Goal: Transaction & Acquisition: Purchase product/service

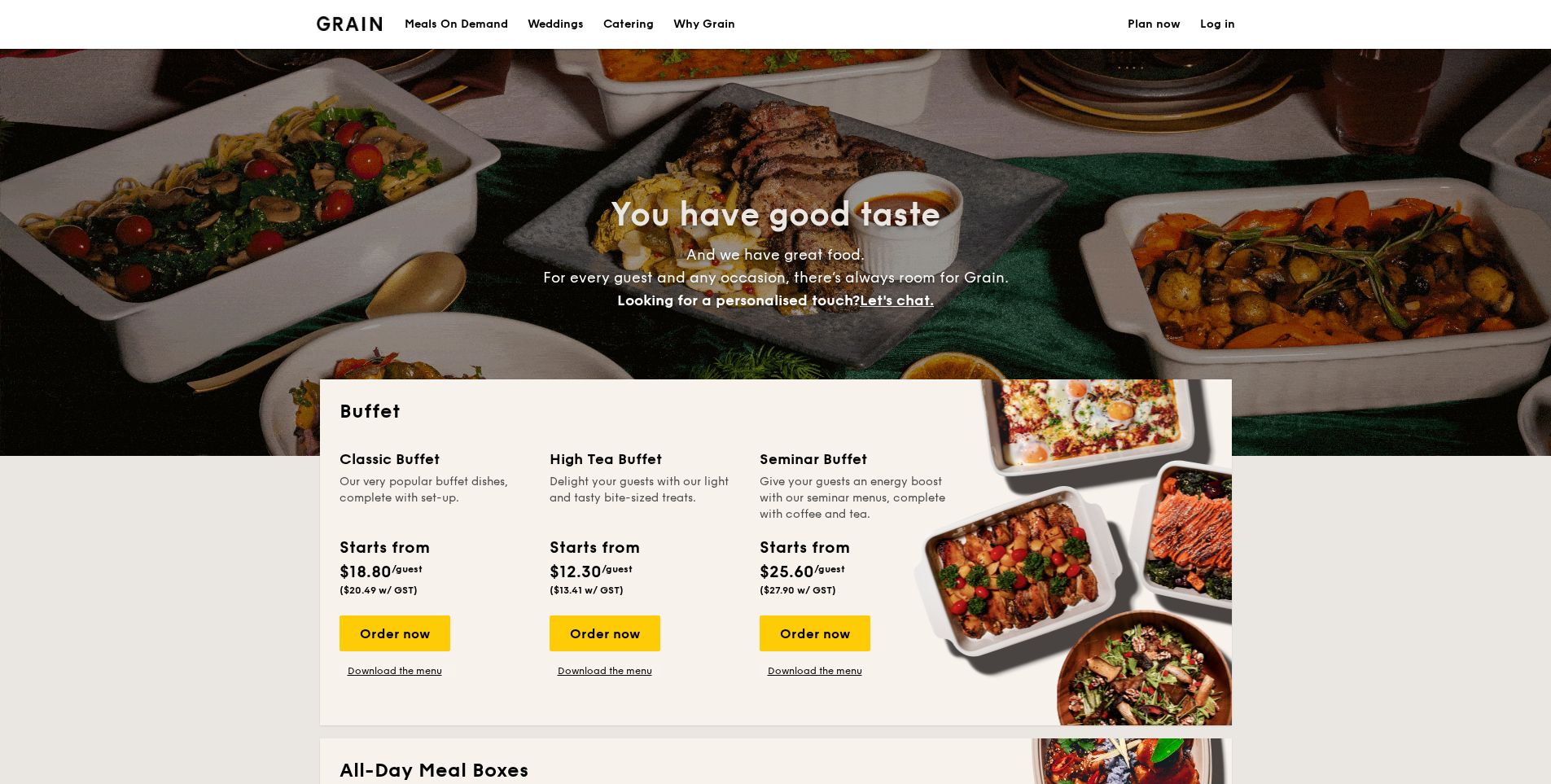
select select
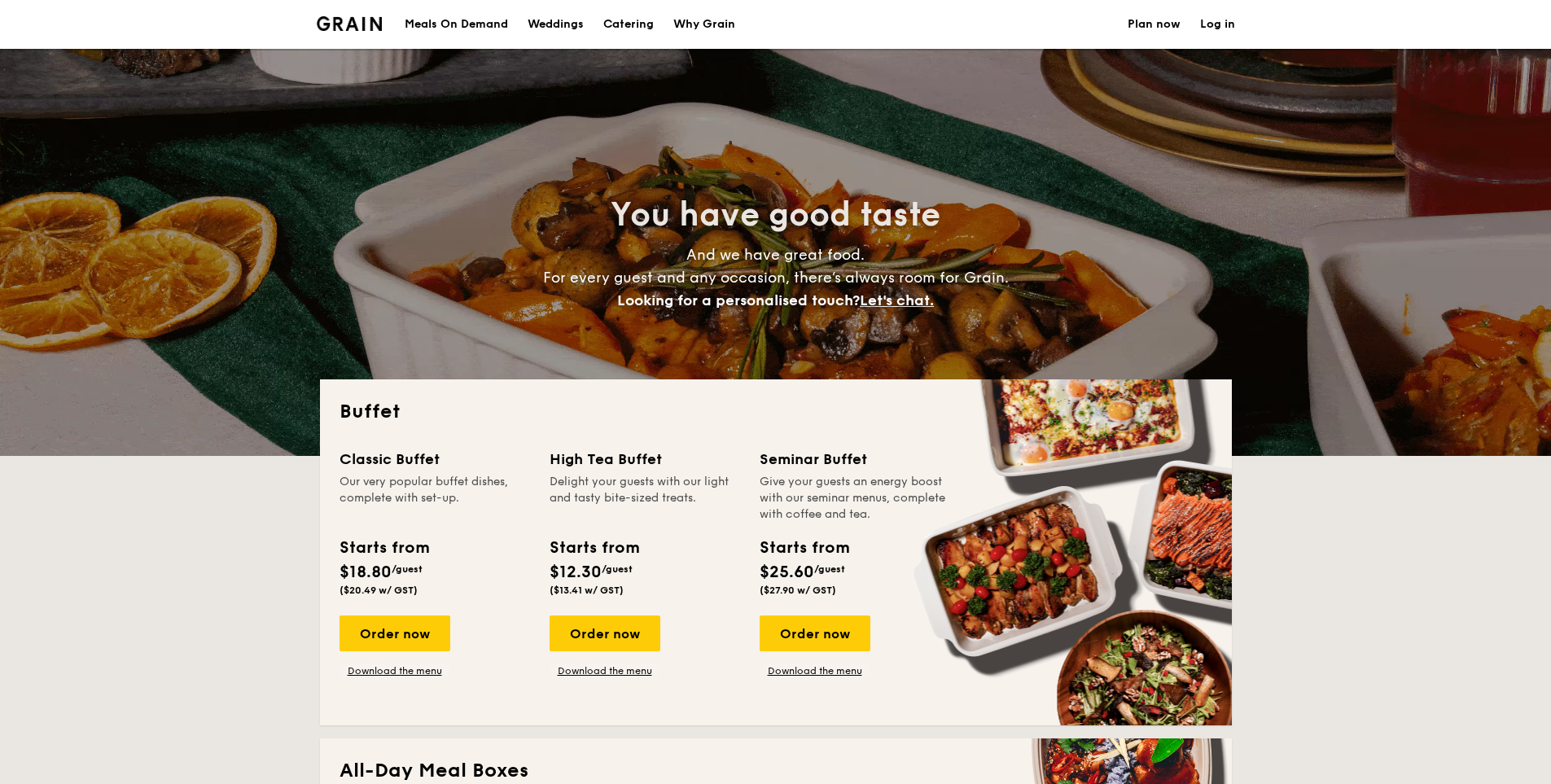
drag, startPoint x: 334, startPoint y: 574, endPoint x: 425, endPoint y: 577, distance: 91.0
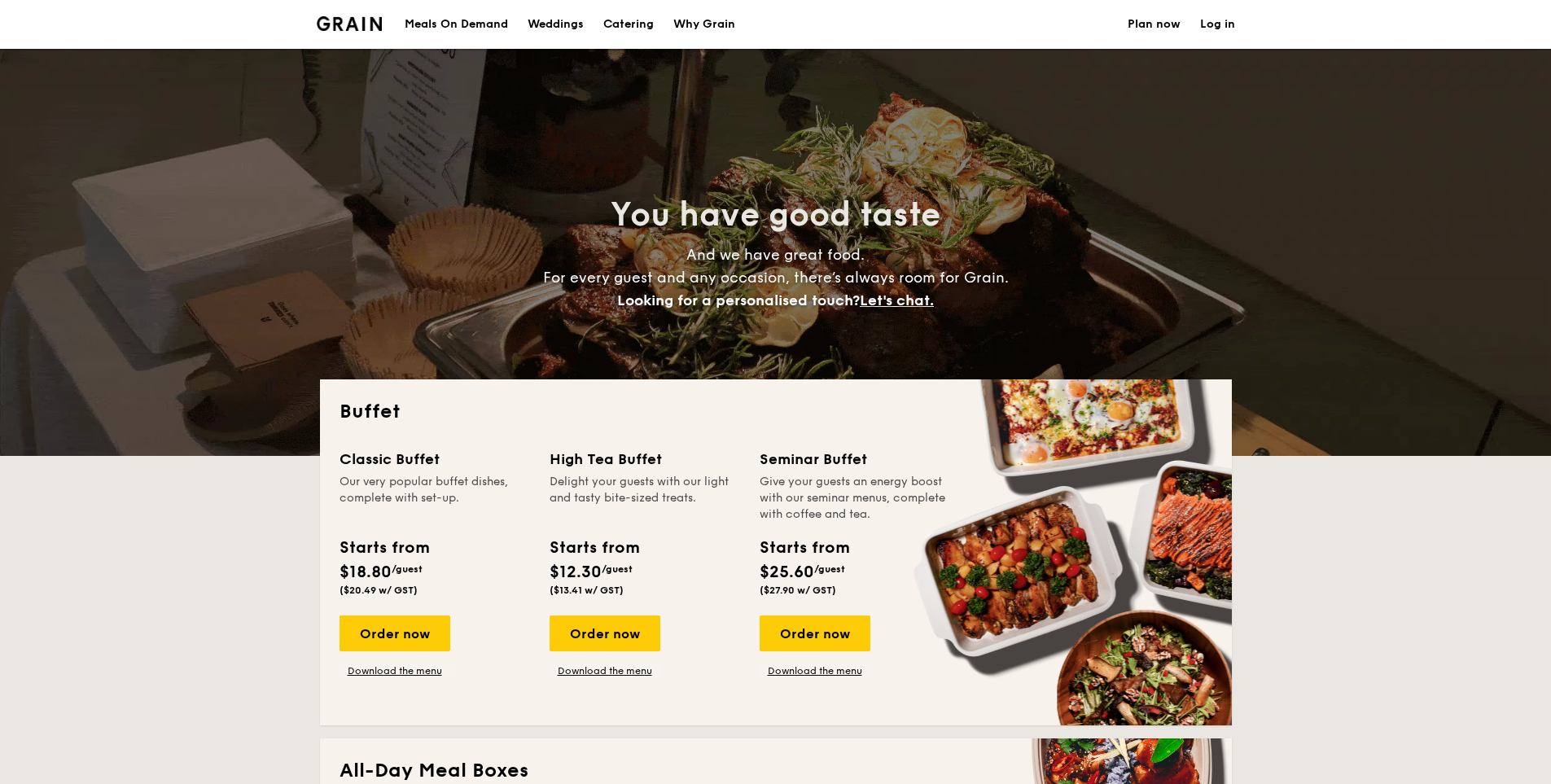
click at [425, 577] on div "Starts from $18.80 /guest ($20.49 w/ GST)" at bounding box center [384, 565] width 102 height 61
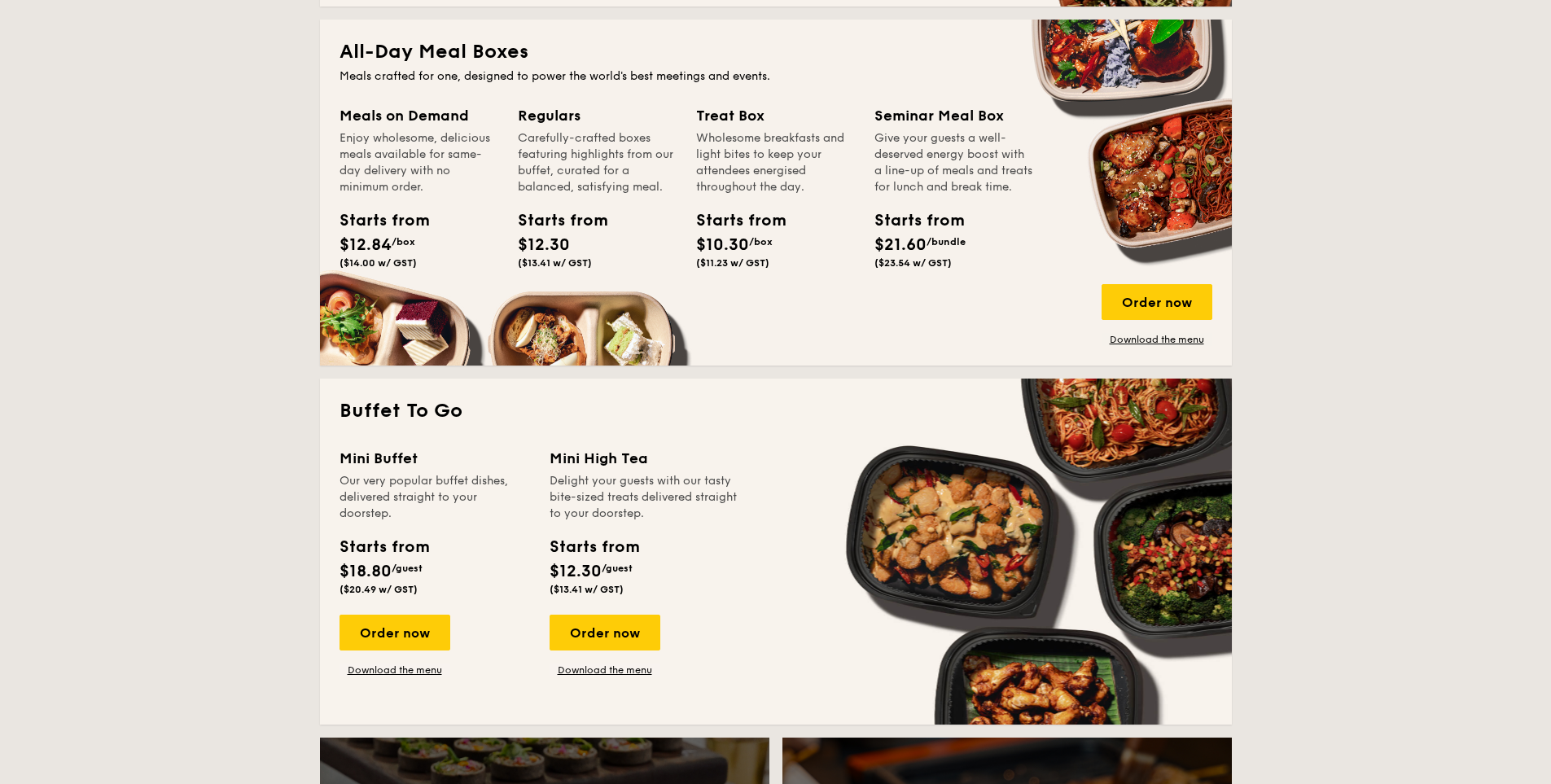
scroll to position [814, 0]
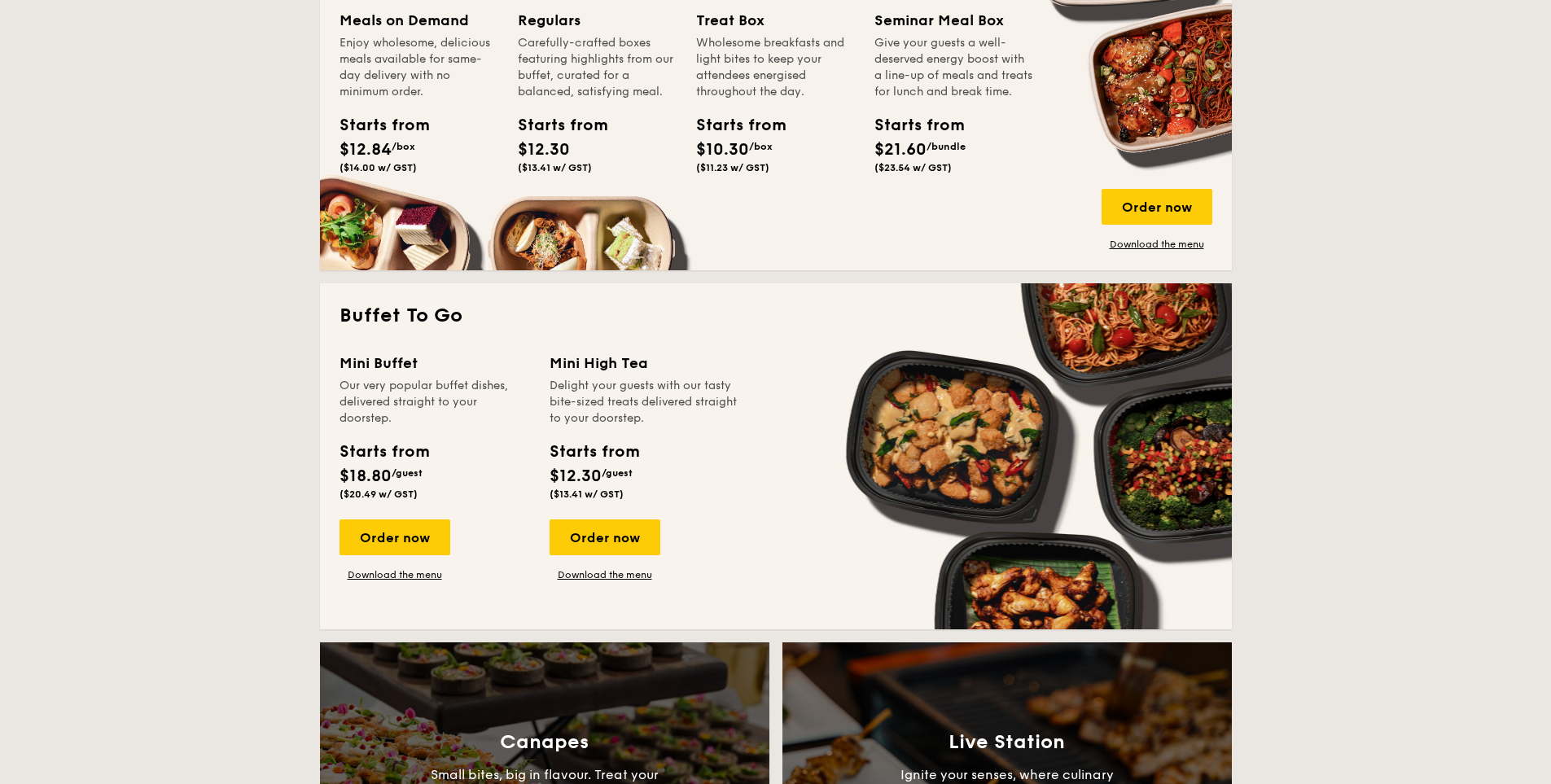
drag, startPoint x: 360, startPoint y: 475, endPoint x: 436, endPoint y: 475, distance: 76.0
click at [426, 475] on div "Starts from $18.80 /guest ($20.49 w/ GST)" at bounding box center [383, 469] width 89 height 61
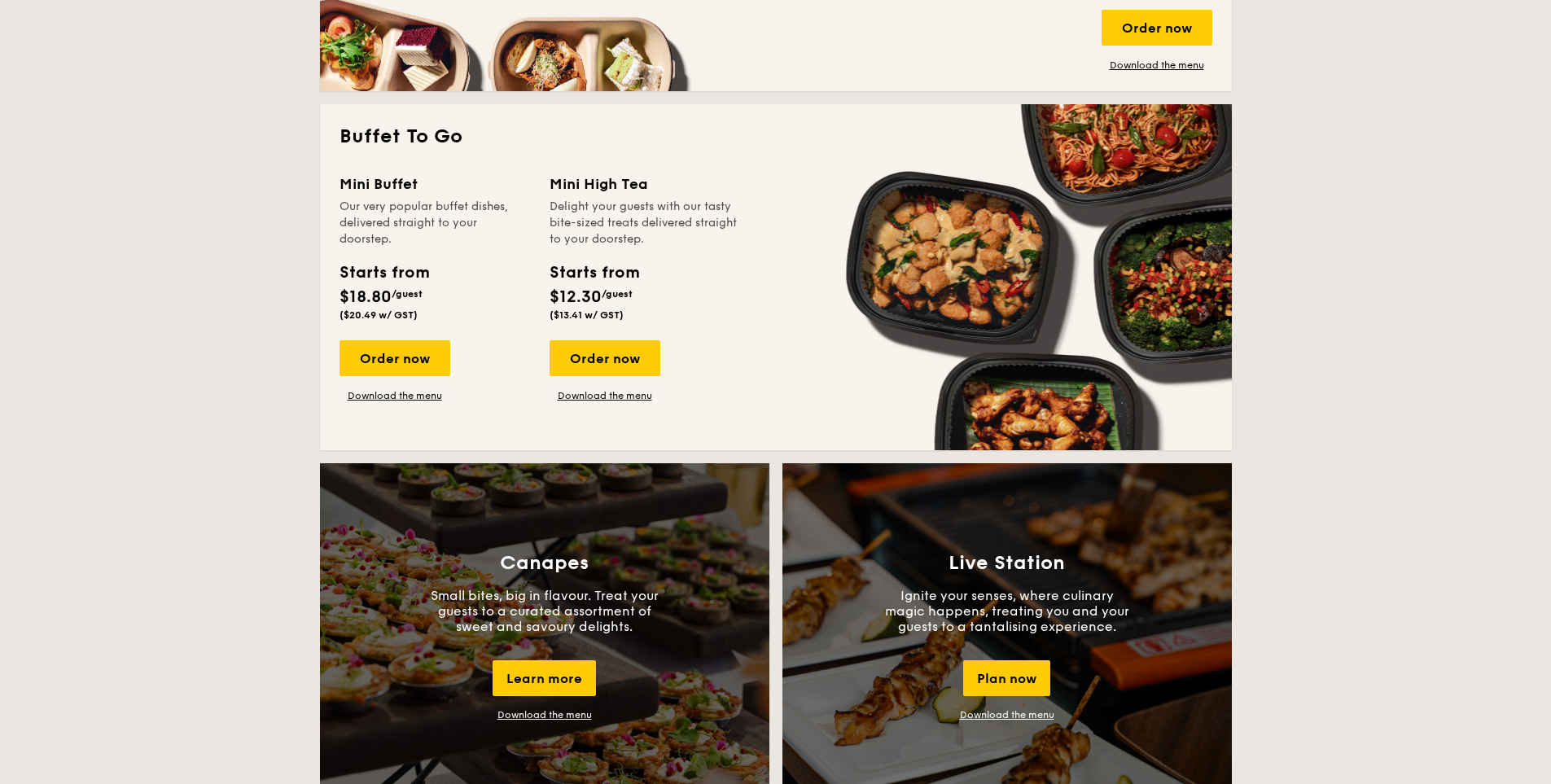
scroll to position [976, 0]
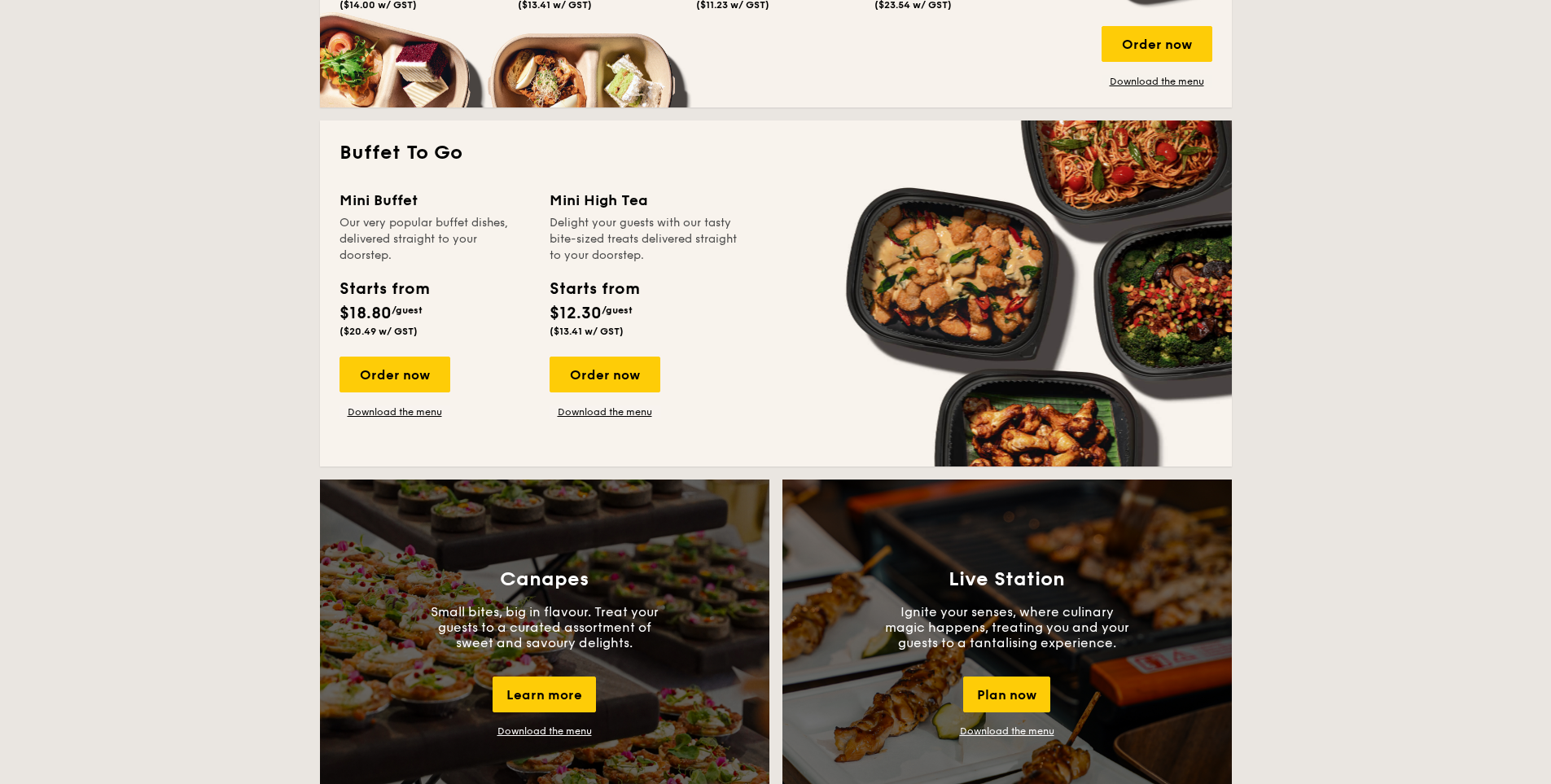
click at [604, 254] on div "Delight your guests with our tasty bite-sized treats delivered straight to your…" at bounding box center [644, 239] width 191 height 49
click at [609, 415] on link "Download the menu" at bounding box center [605, 411] width 111 height 13
click at [410, 369] on div "Order now" at bounding box center [395, 374] width 111 height 36
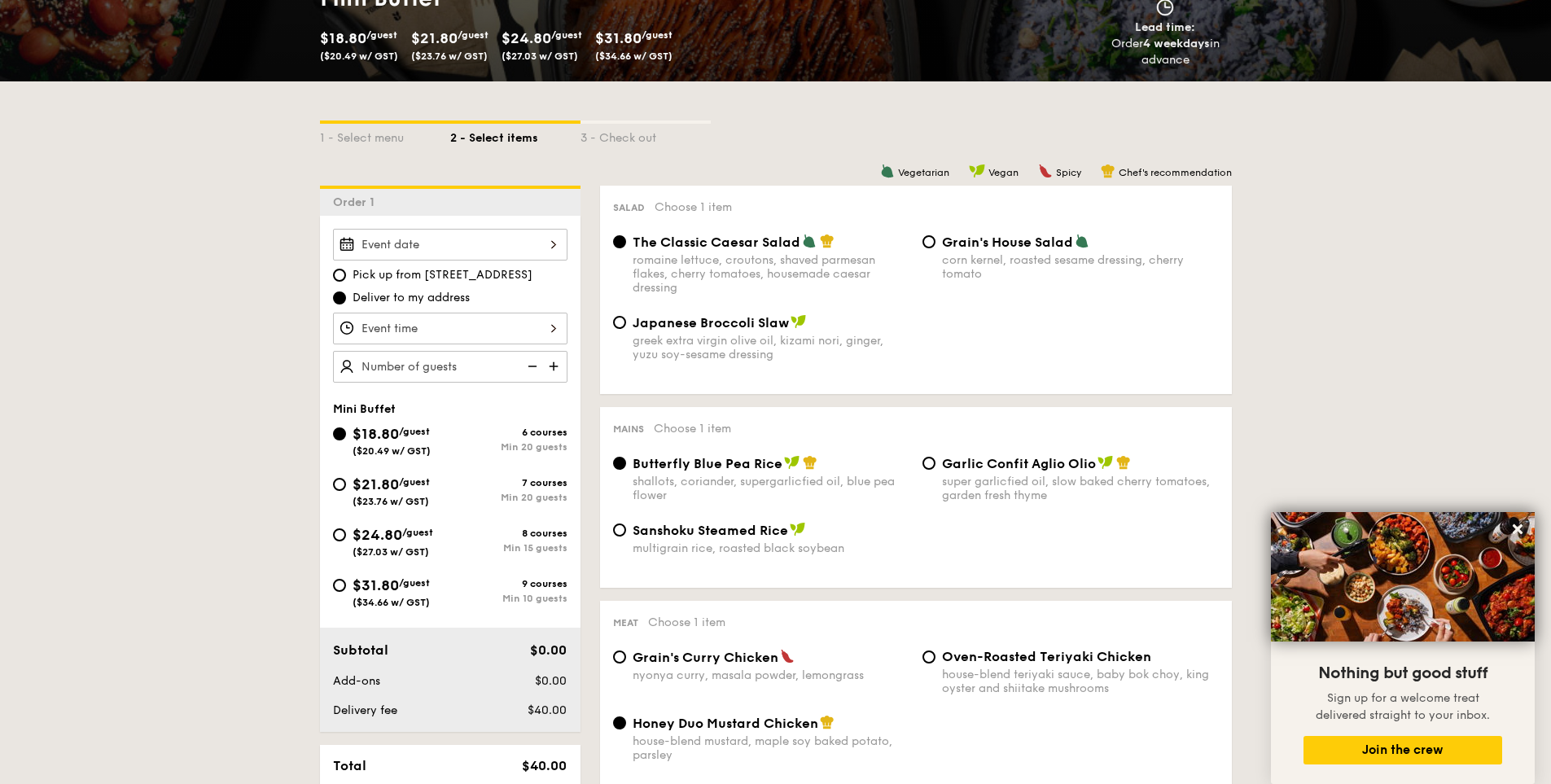
scroll to position [275, 0]
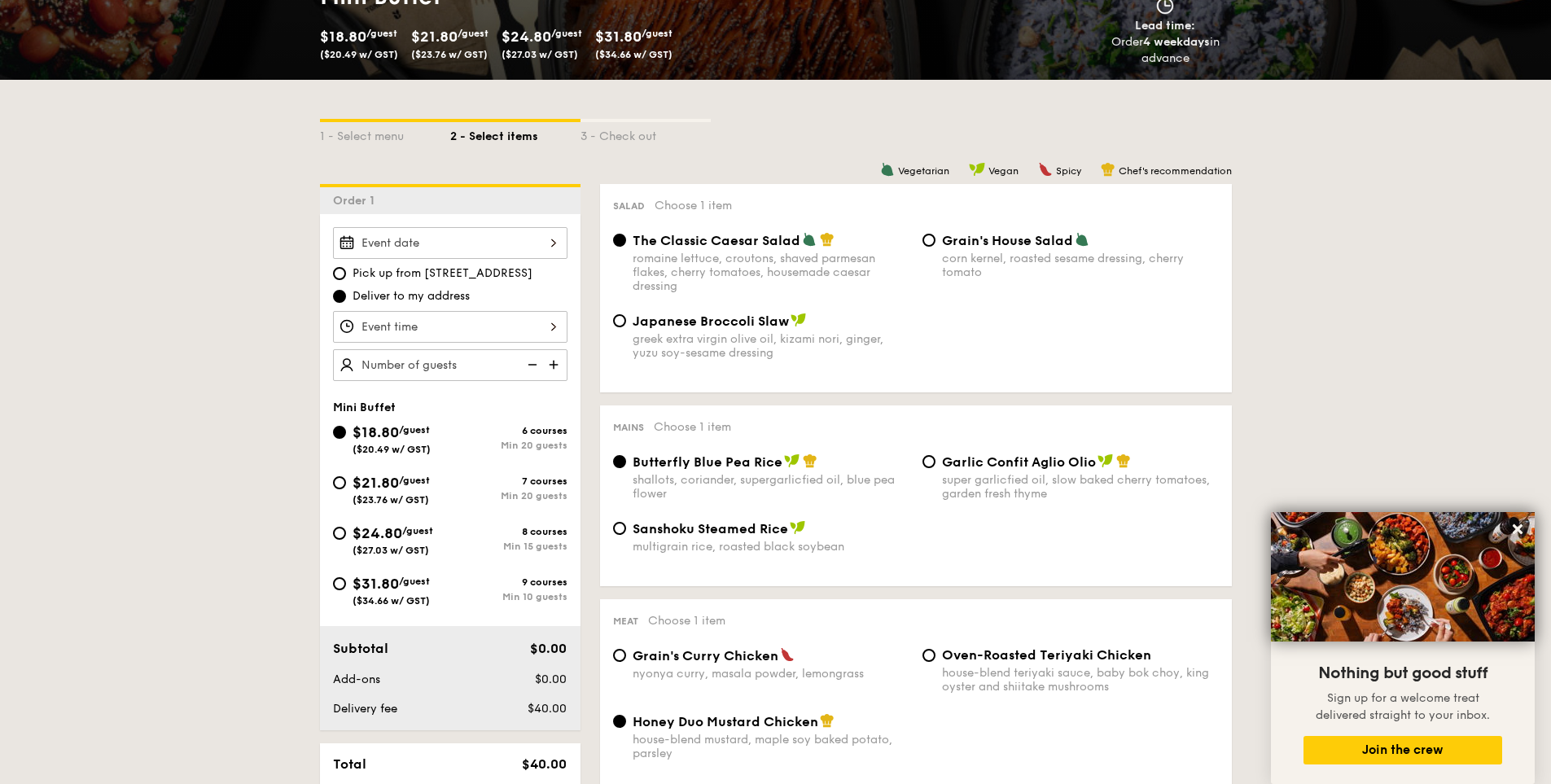
click at [448, 238] on div at bounding box center [450, 243] width 235 height 32
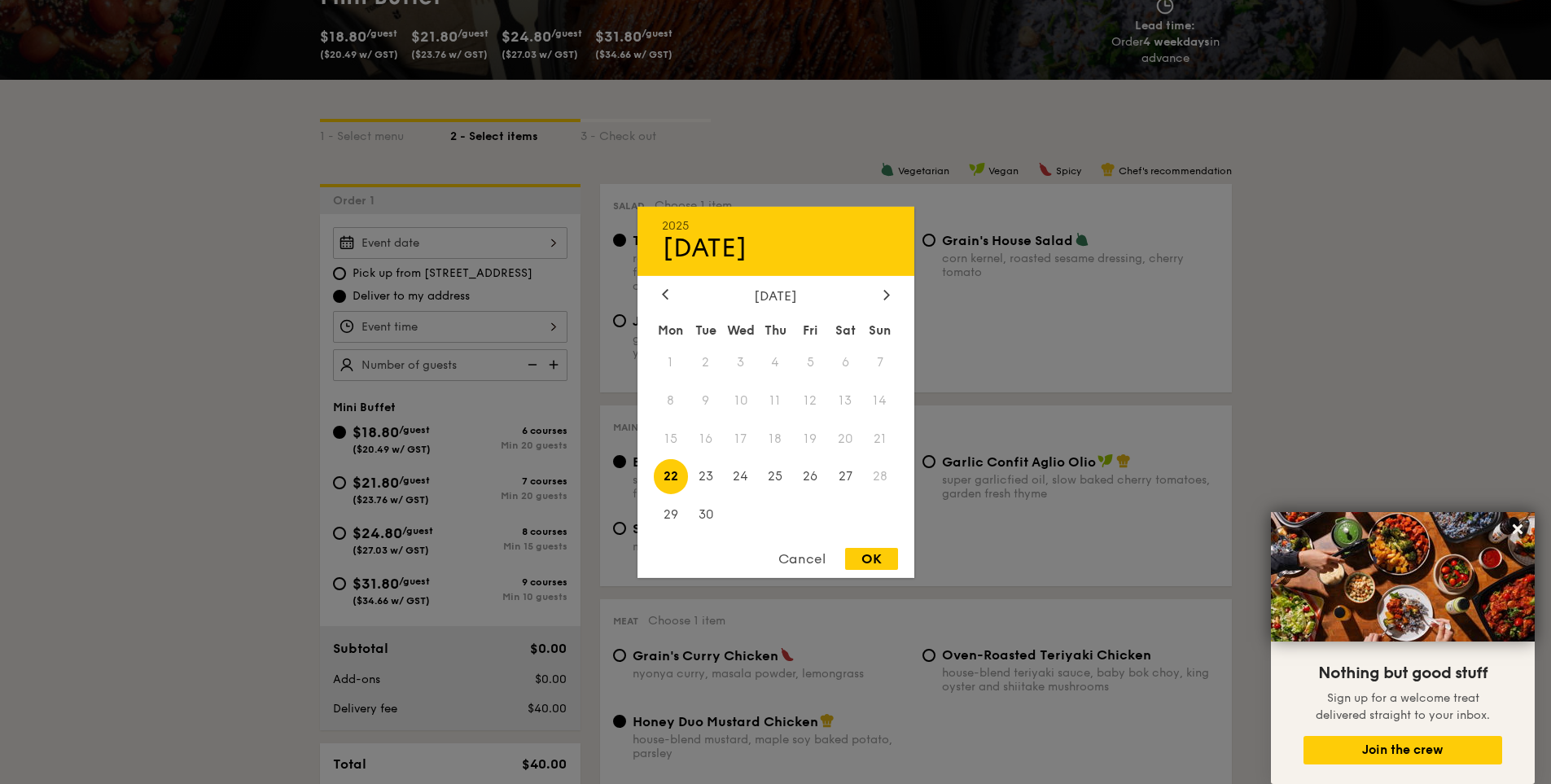
click at [874, 287] on div "[DATE]" at bounding box center [776, 295] width 228 height 16
click at [885, 294] on icon at bounding box center [886, 294] width 6 height 11
click at [777, 358] on span "2" at bounding box center [776, 362] width 35 height 35
click at [884, 558] on div "OK" at bounding box center [871, 558] width 53 height 22
type input "[DATE]"
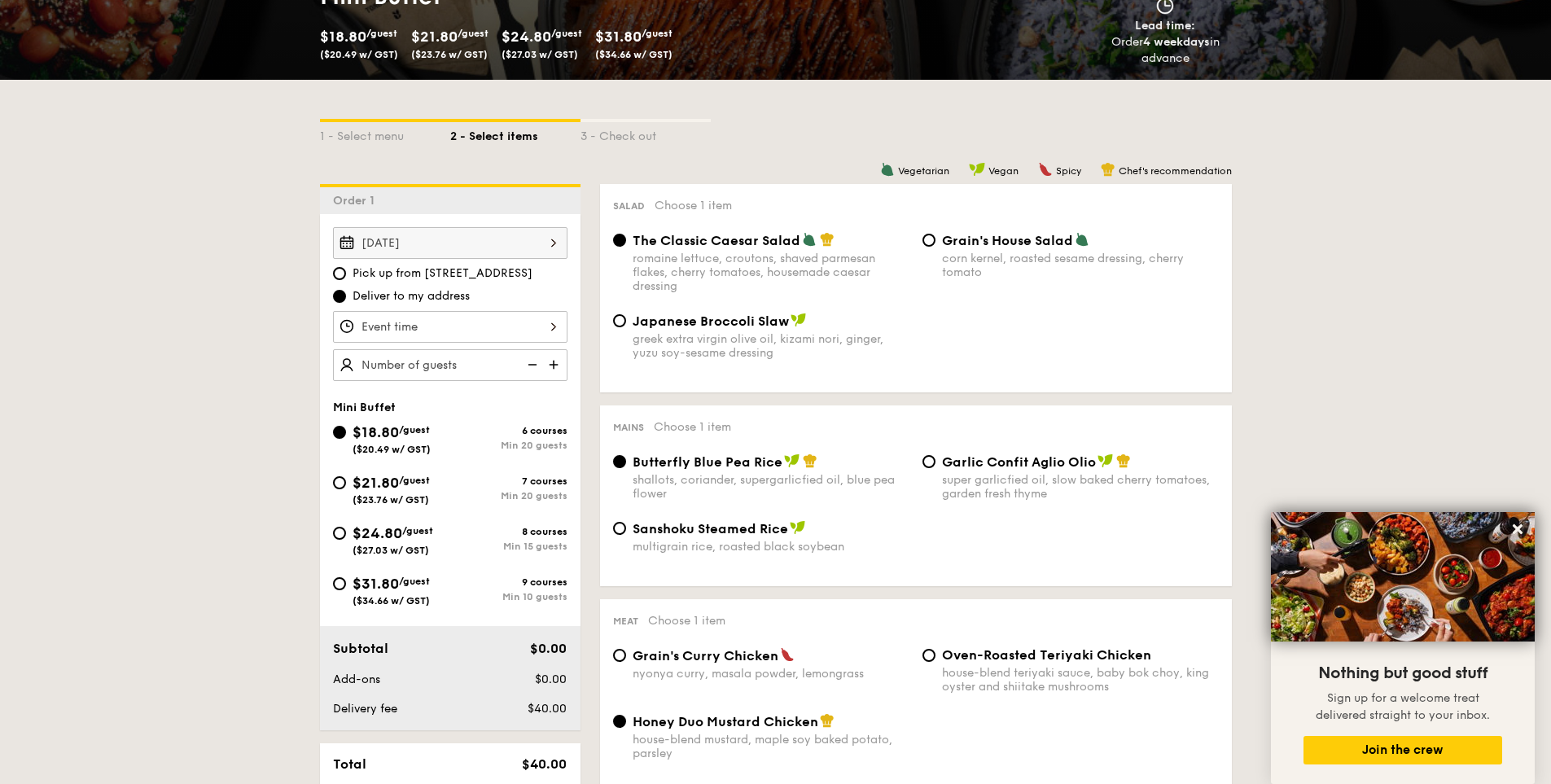
click at [426, 334] on div at bounding box center [450, 327] width 235 height 32
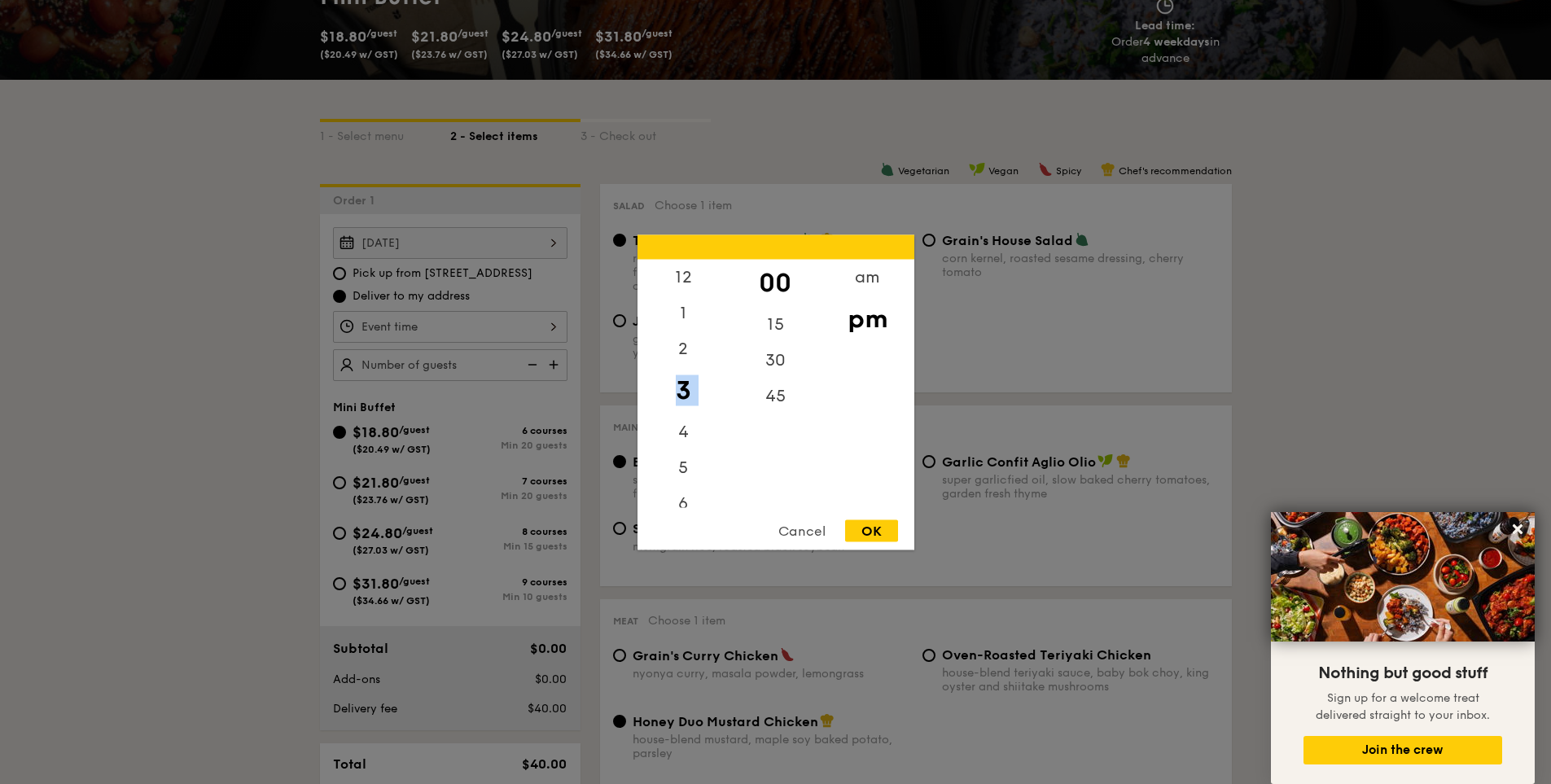
click at [680, 425] on div "12 1 2 3 4 5 6 7 8 9 10 11" at bounding box center [683, 382] width 92 height 248
click at [682, 313] on div "1" at bounding box center [683, 318] width 92 height 47
click at [776, 368] on div "30" at bounding box center [776, 366] width 92 height 47
click at [874, 533] on div "OK" at bounding box center [871, 530] width 53 height 22
type input "1:30PM"
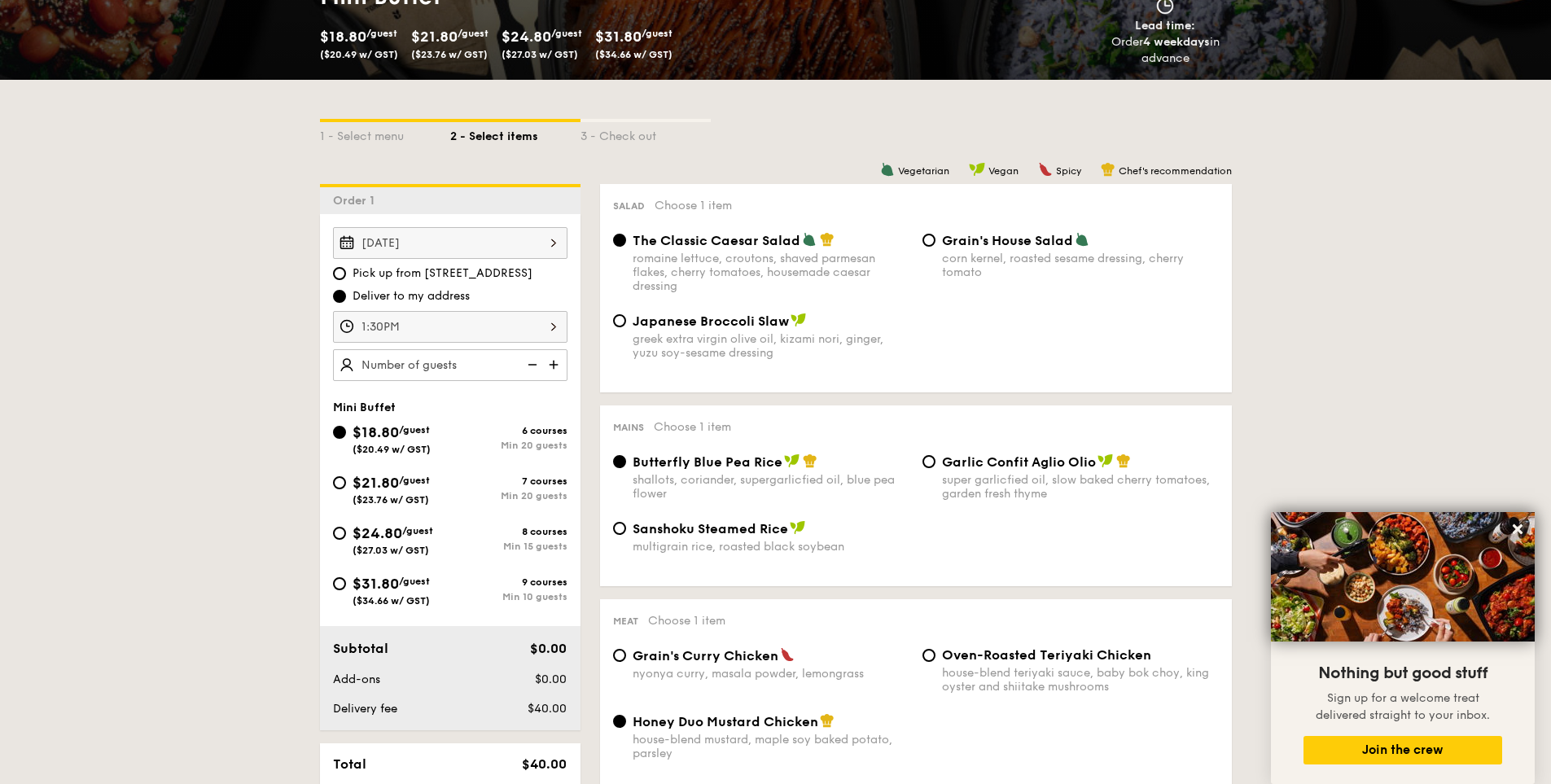
click at [559, 368] on img at bounding box center [556, 364] width 25 height 31
click at [556, 363] on img at bounding box center [556, 364] width 25 height 31
click at [535, 362] on img at bounding box center [531, 364] width 25 height 31
type input "20 guests"
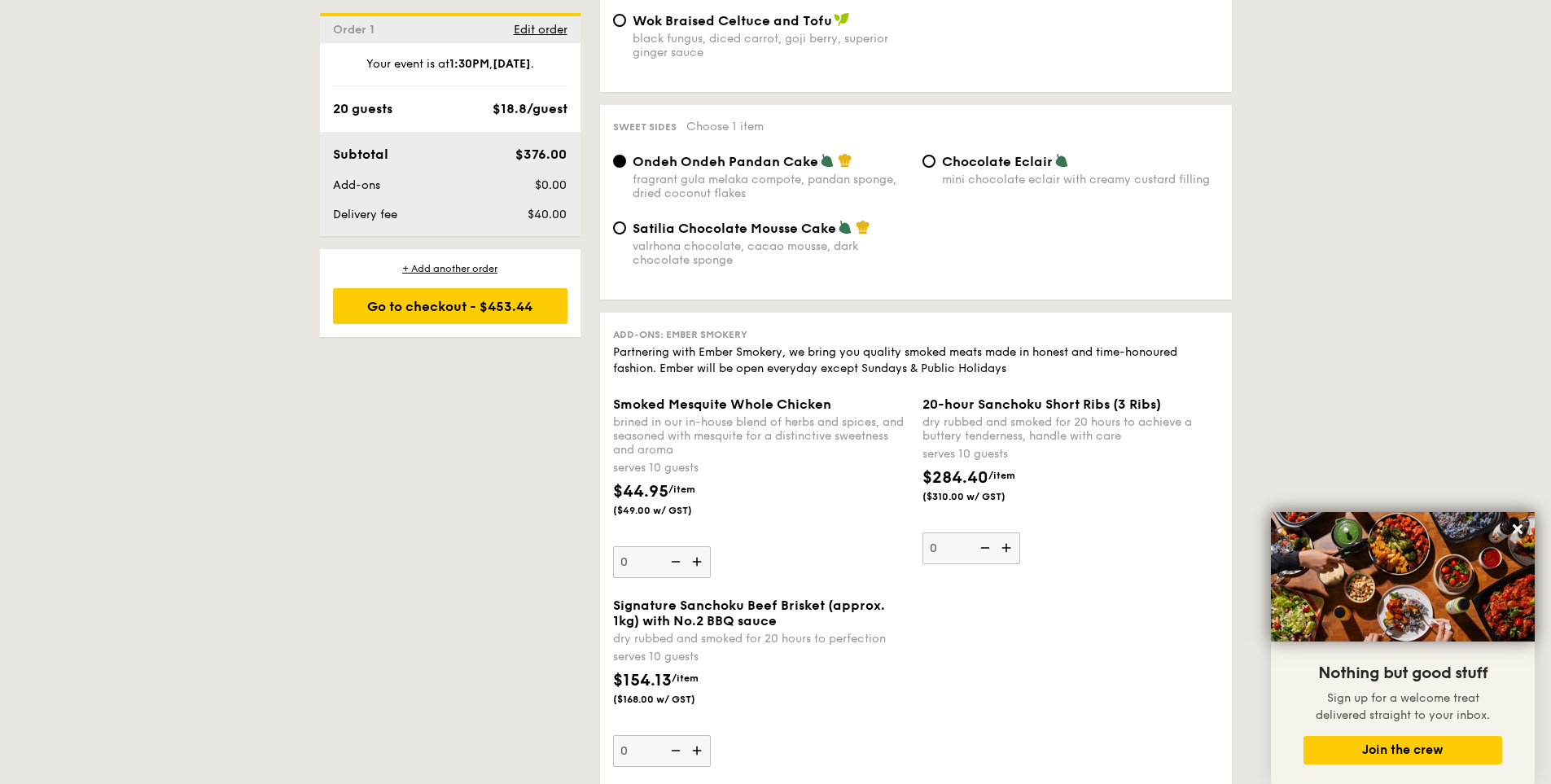
scroll to position [1496, 0]
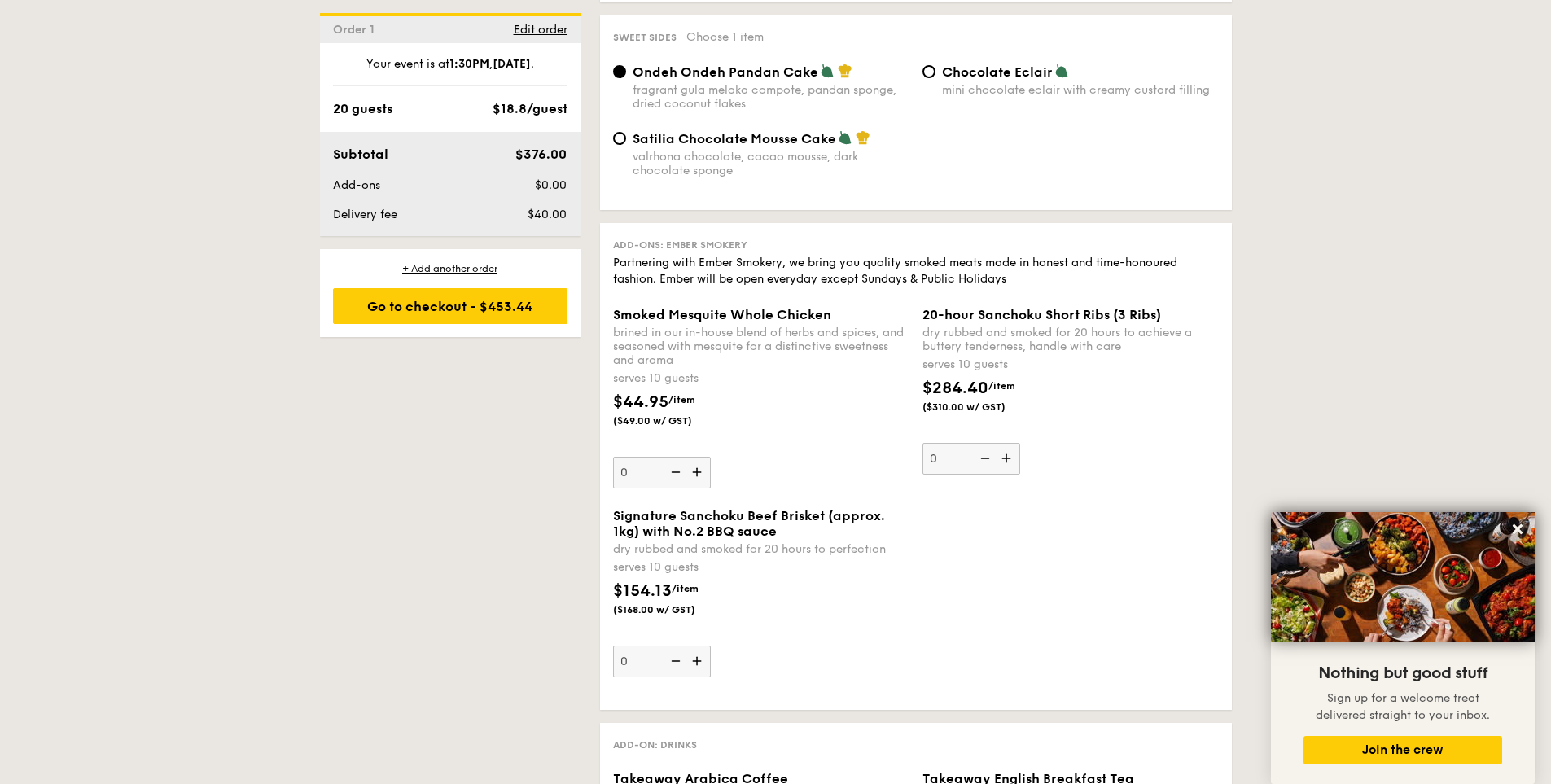
drag, startPoint x: 567, startPoint y: 218, endPoint x: 524, endPoint y: 213, distance: 43.3
click at [524, 213] on div "$40.00" at bounding box center [524, 214] width 99 height 17
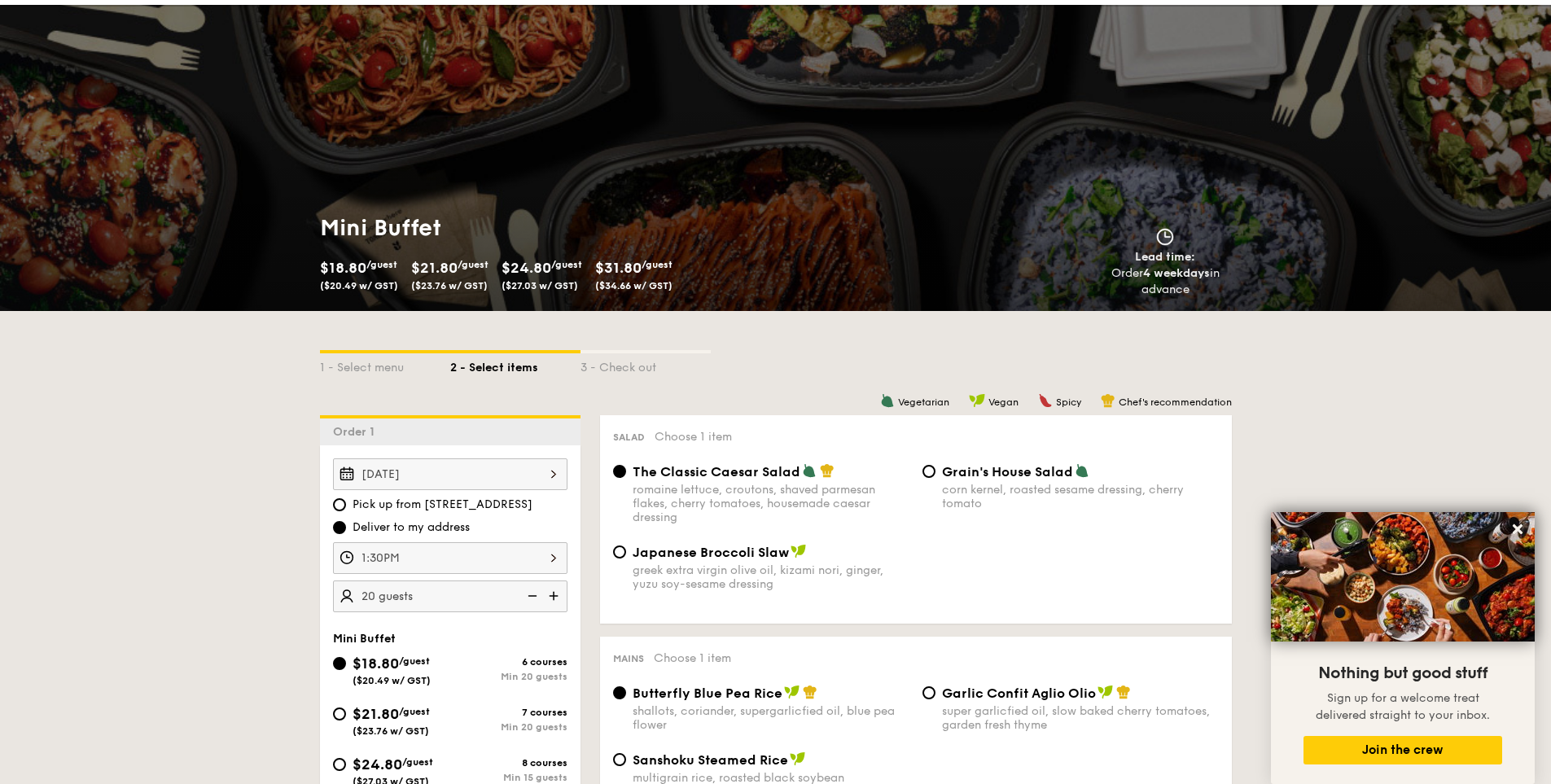
scroll to position [31, 0]
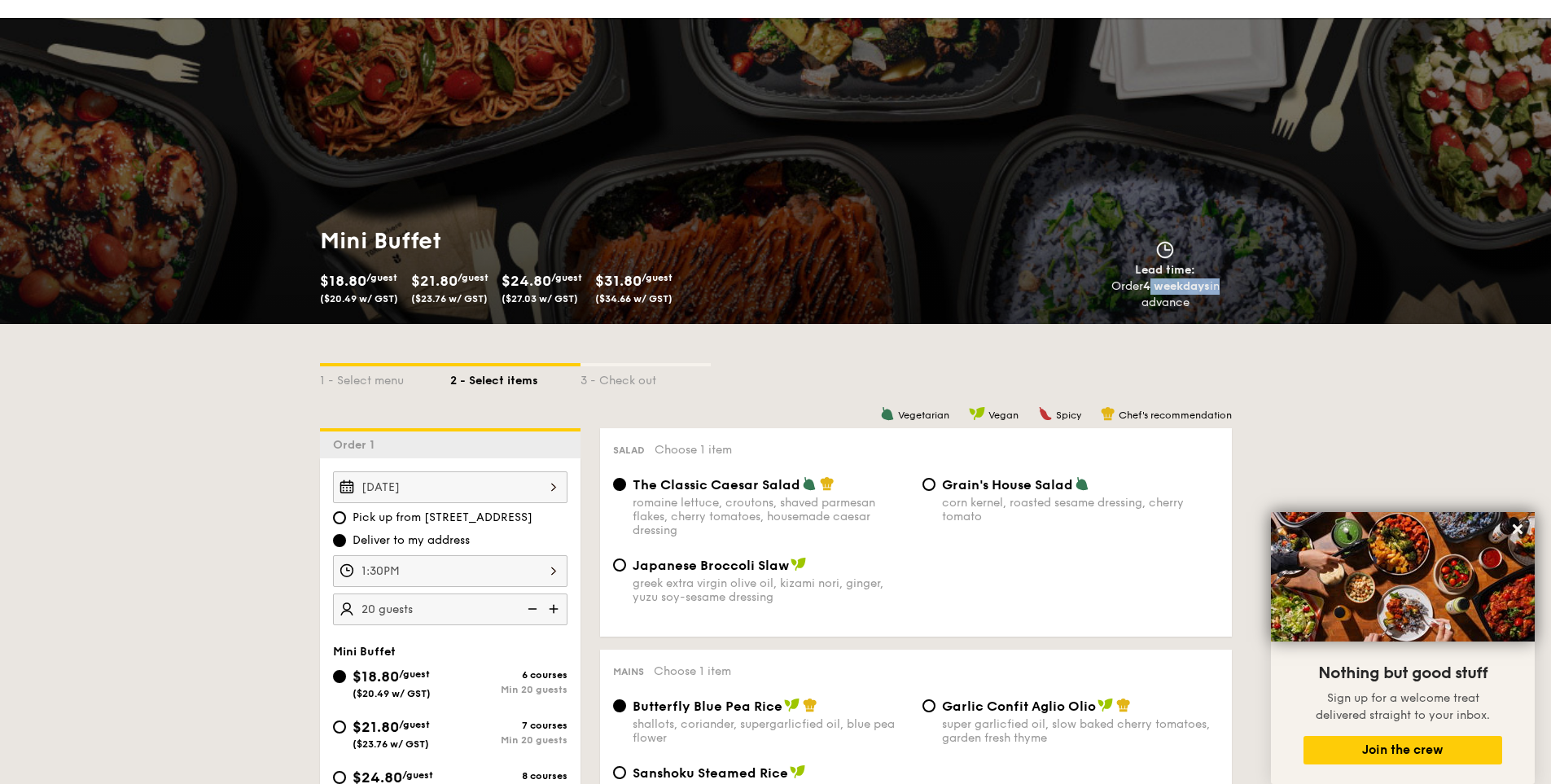
drag, startPoint x: 1149, startPoint y: 289, endPoint x: 1220, endPoint y: 285, distance: 71.1
click at [1220, 285] on div "Order 4 weekdays in advance" at bounding box center [1166, 294] width 146 height 33
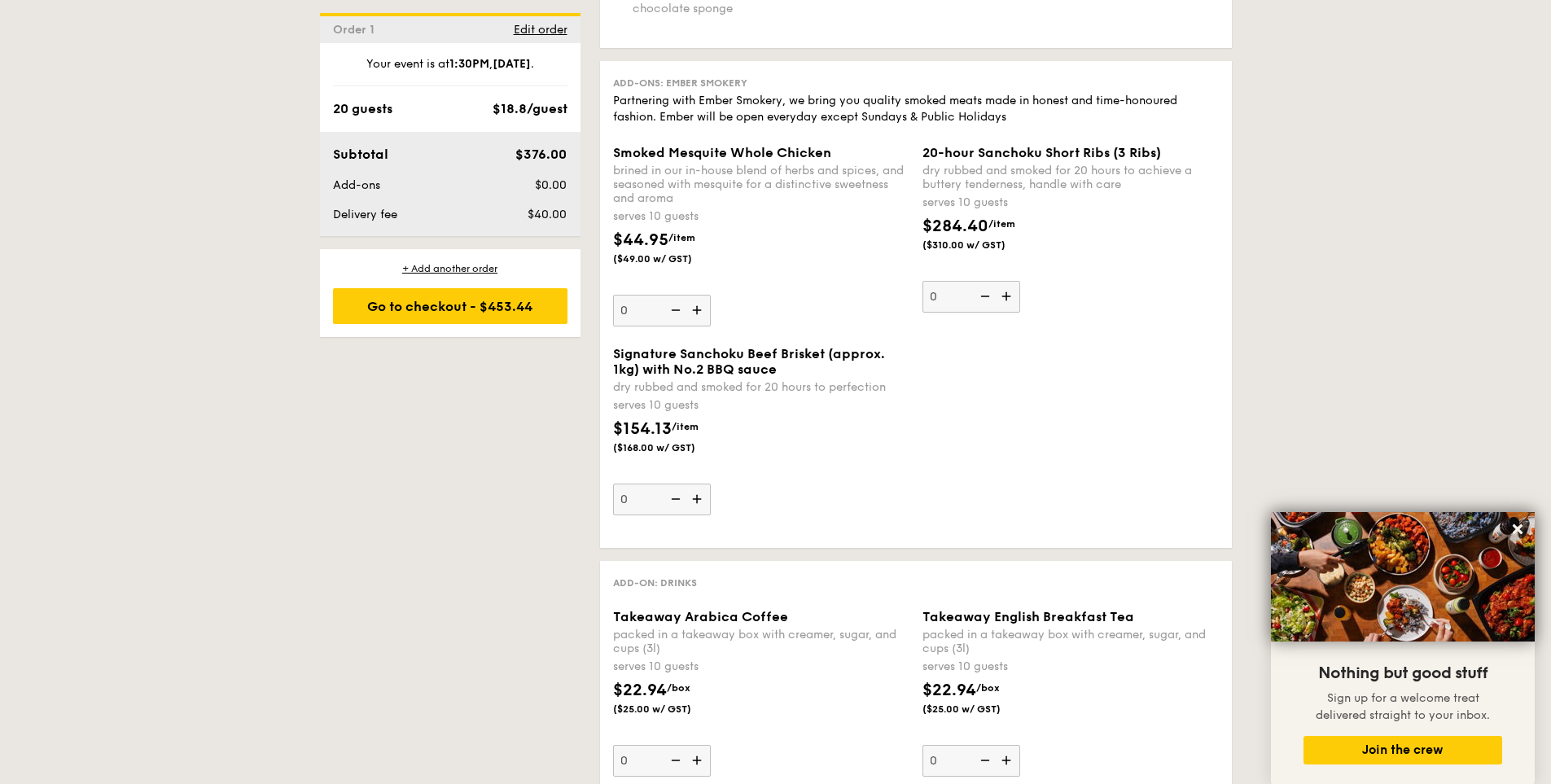
scroll to position [1775, 0]
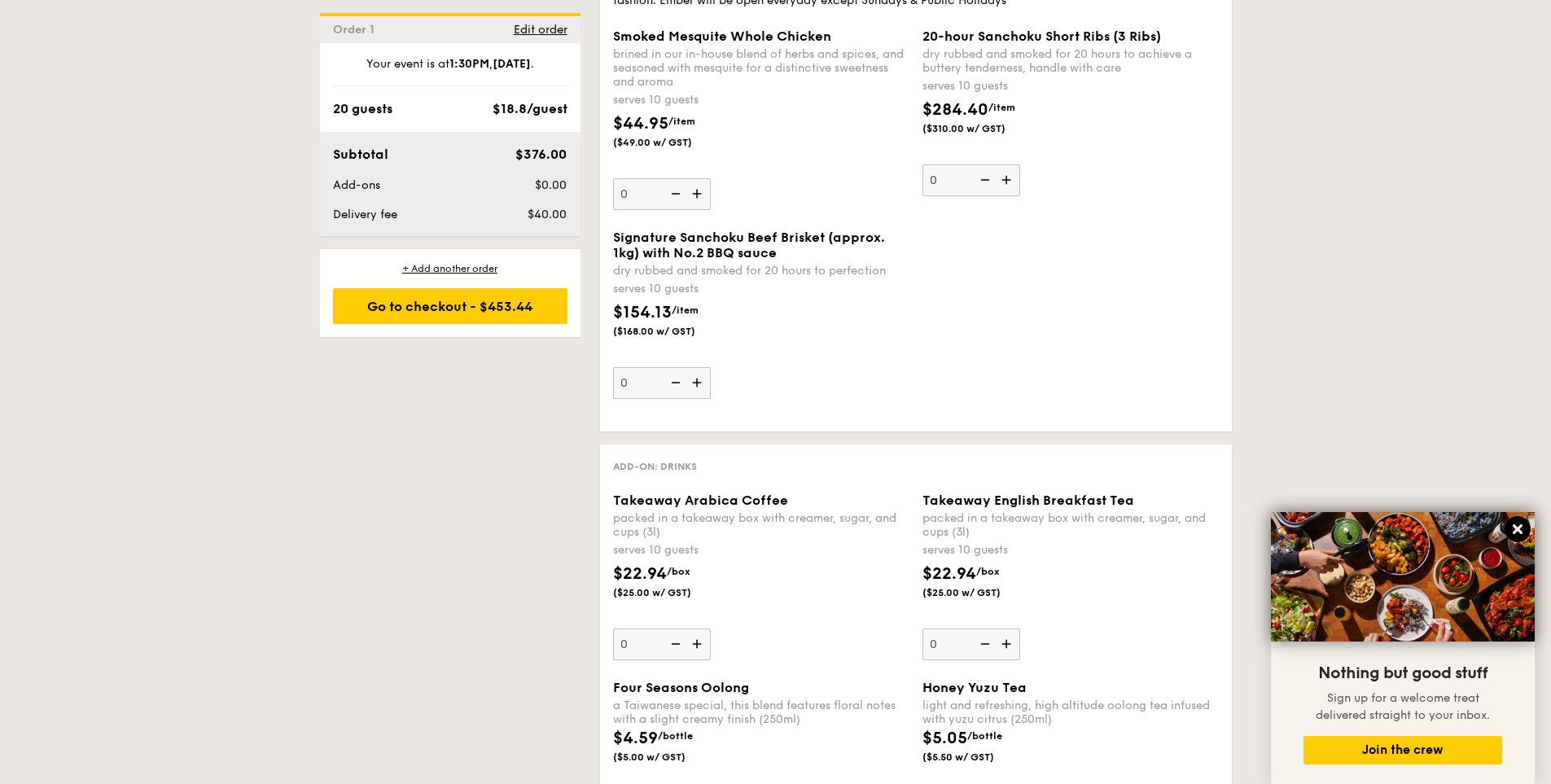
click at [1516, 527] on icon at bounding box center [1518, 528] width 10 height 10
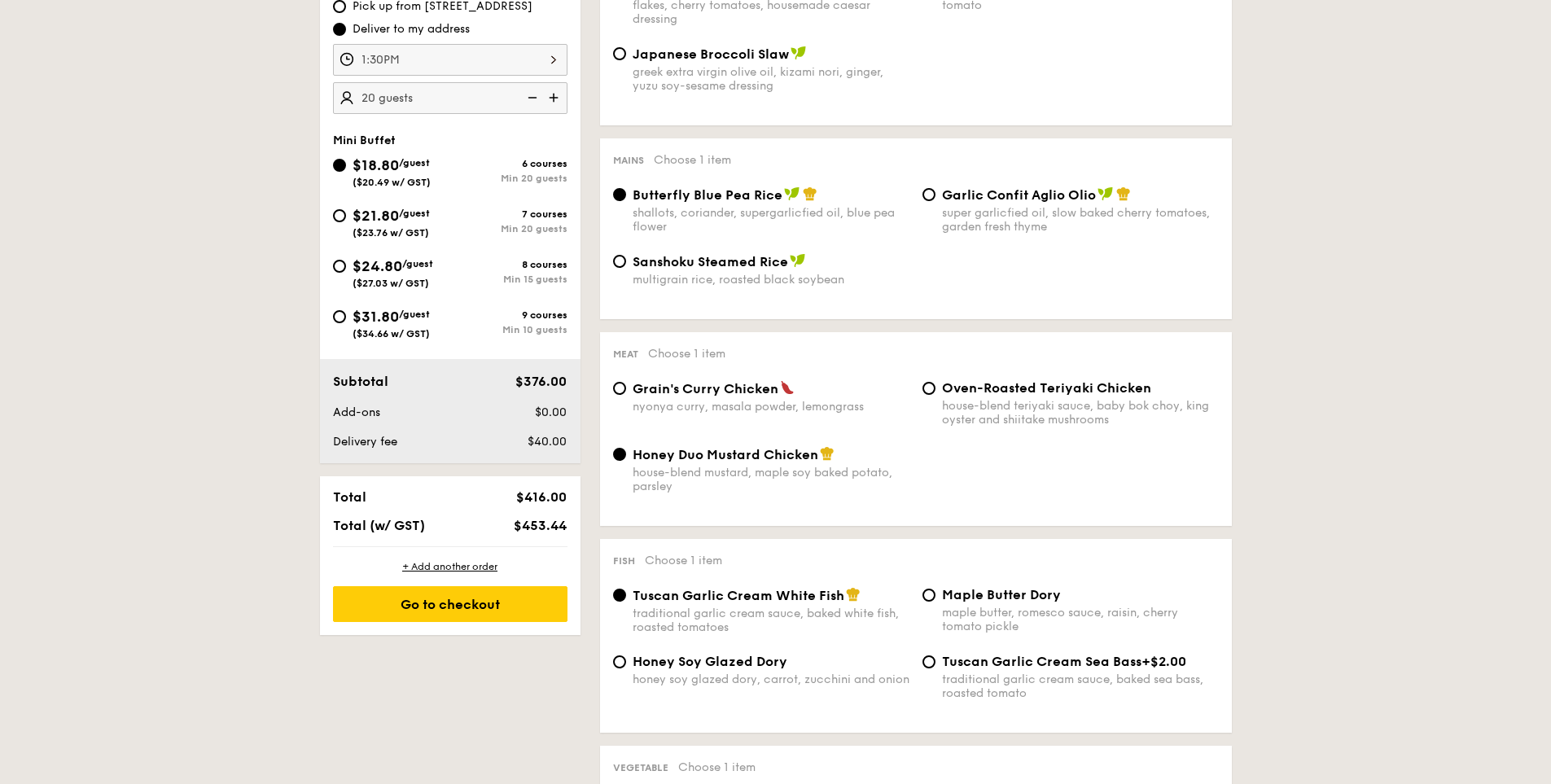
scroll to position [519, 0]
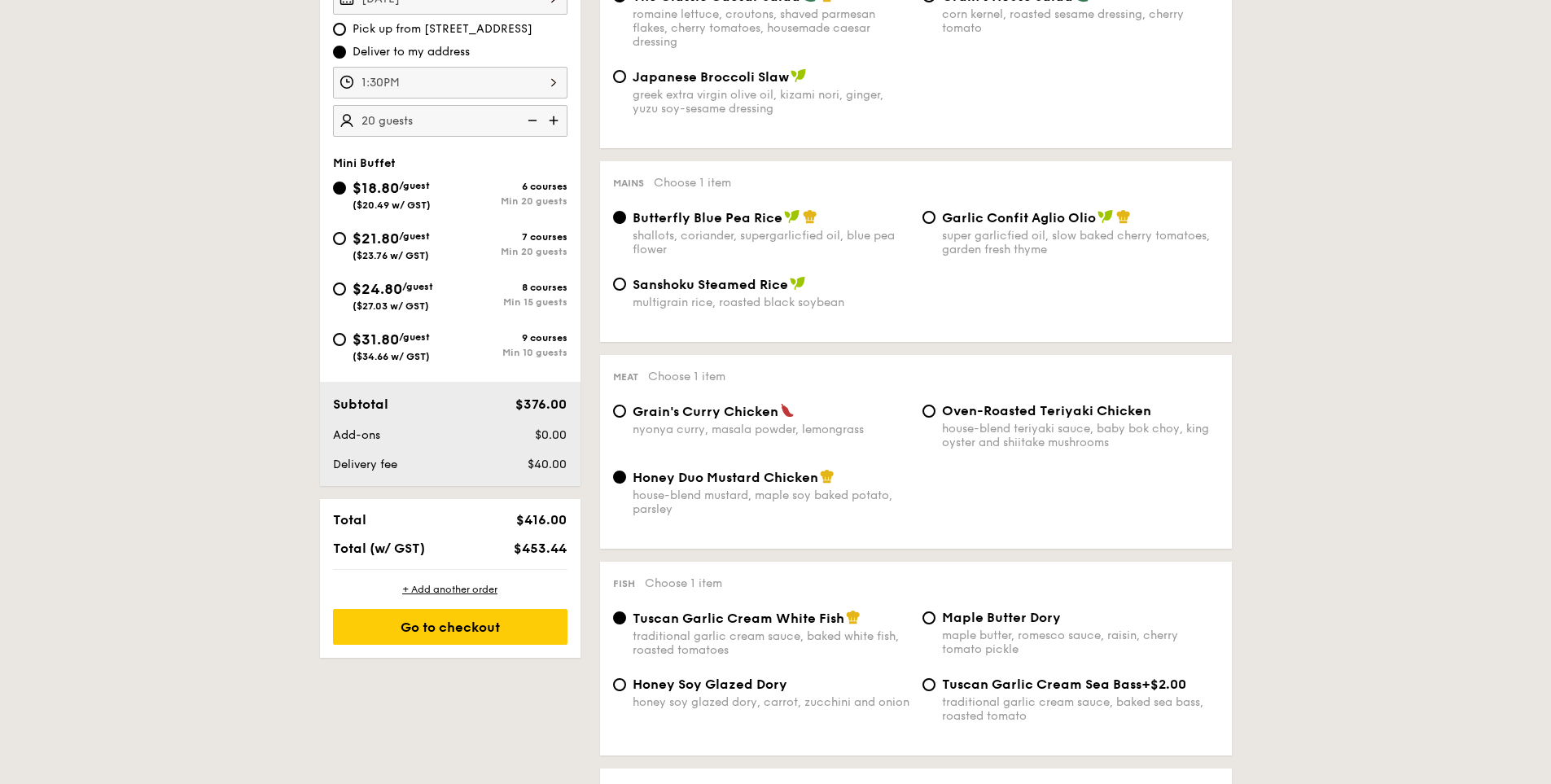
click at [963, 221] on span "Garlic Confit Aglio Olio" at bounding box center [1018, 218] width 154 height 16
click at [936, 221] on input "Garlic Confit Aglio Olio super garlicfied oil, slow baked cherry tomatoes, gard…" at bounding box center [928, 217] width 13 height 13
radio input "true"
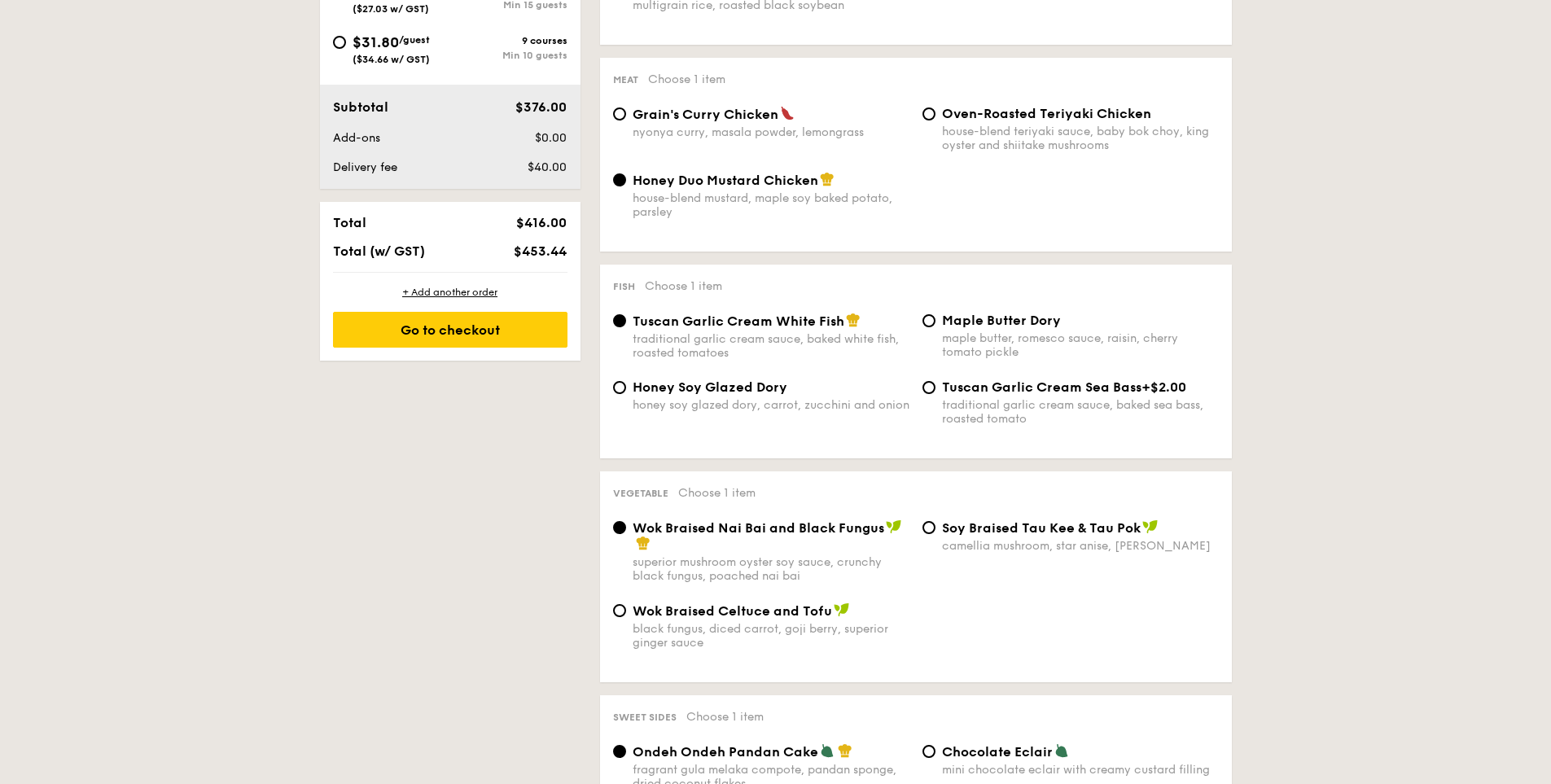
scroll to position [845, 0]
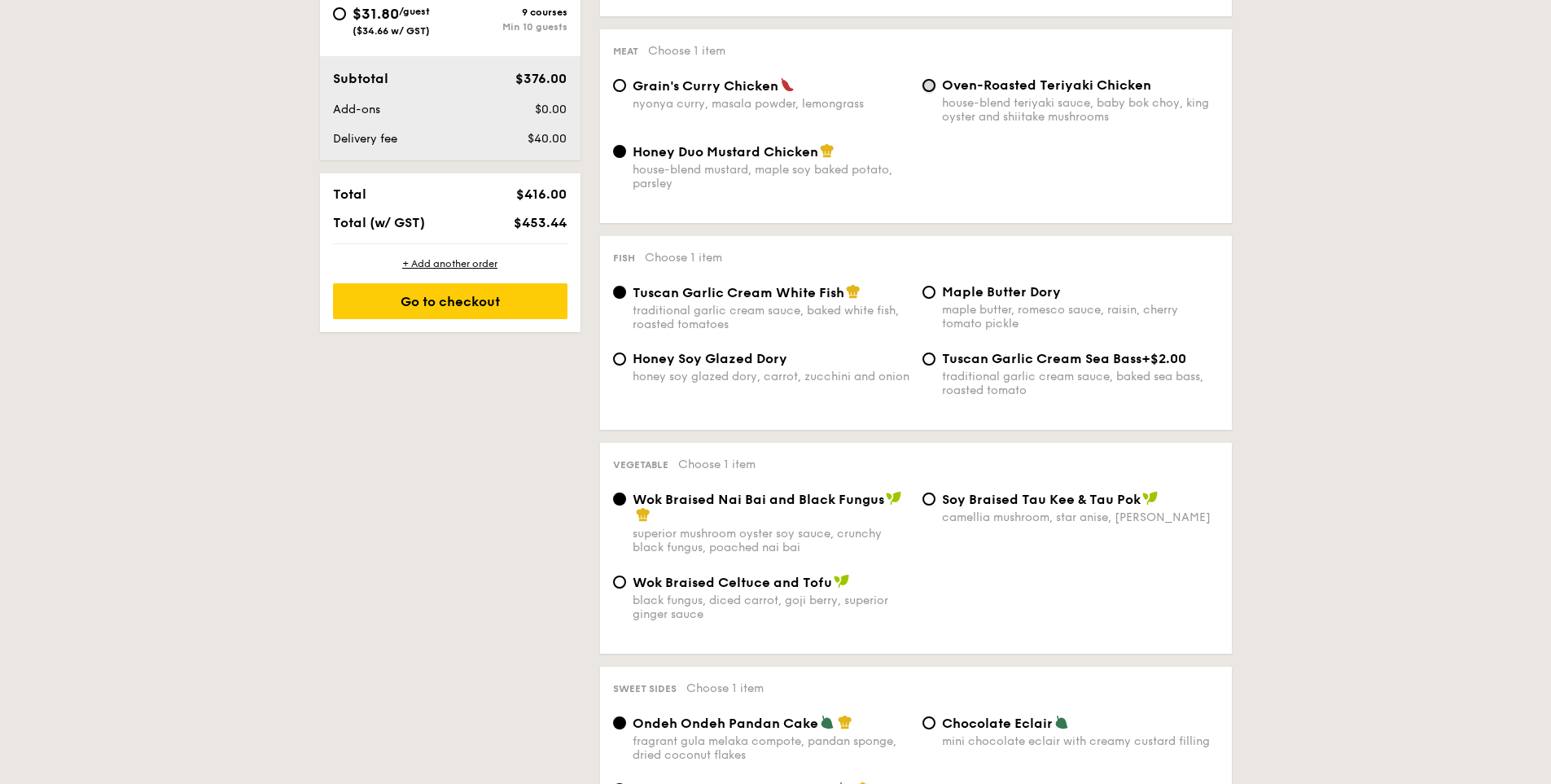
click at [933, 88] on input "Oven-Roasted Teriyaki Chicken house-blend teriyaki sauce, baby bok choy, king o…" at bounding box center [928, 85] width 13 height 13
radio input "true"
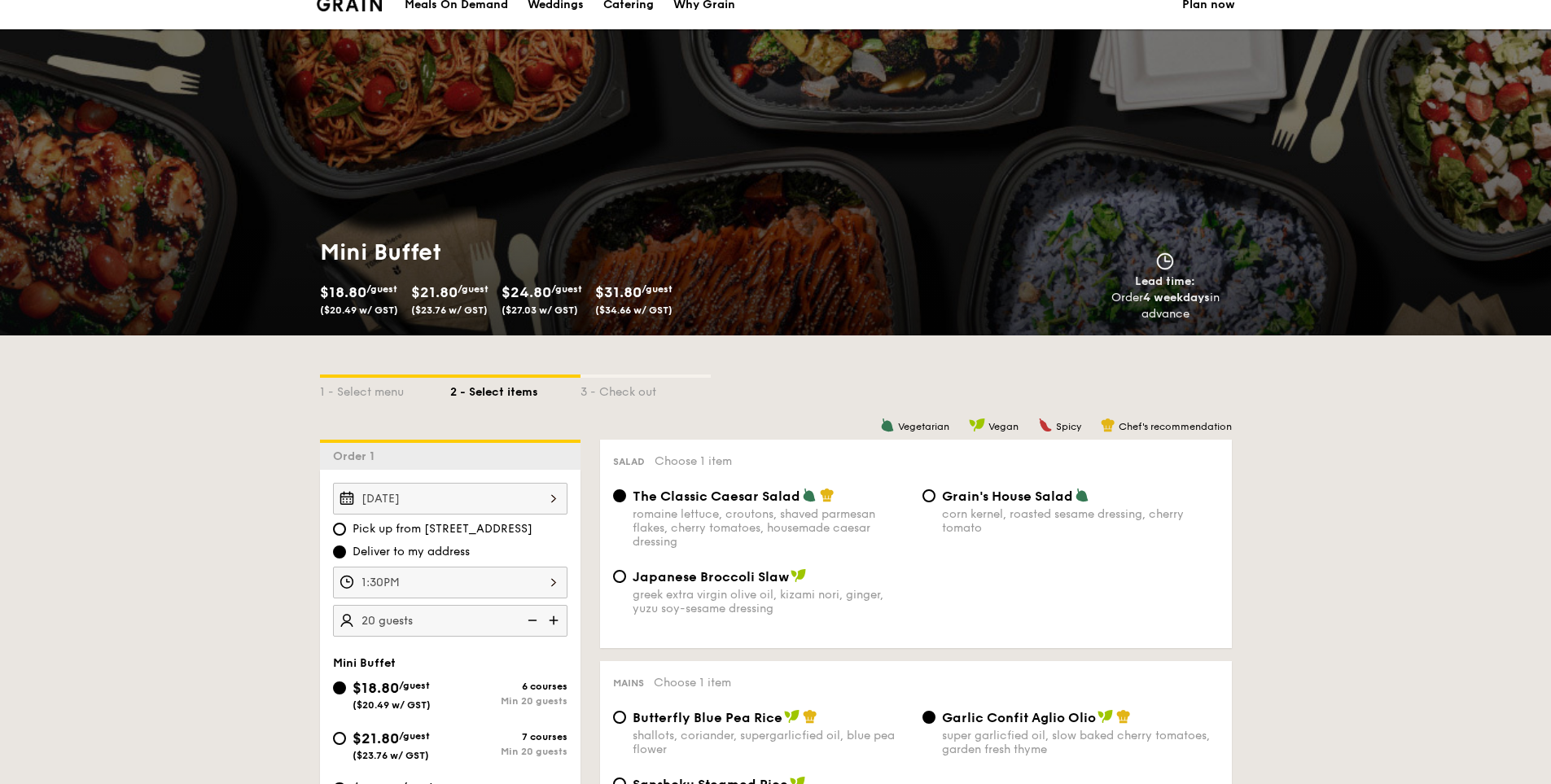
scroll to position [0, 0]
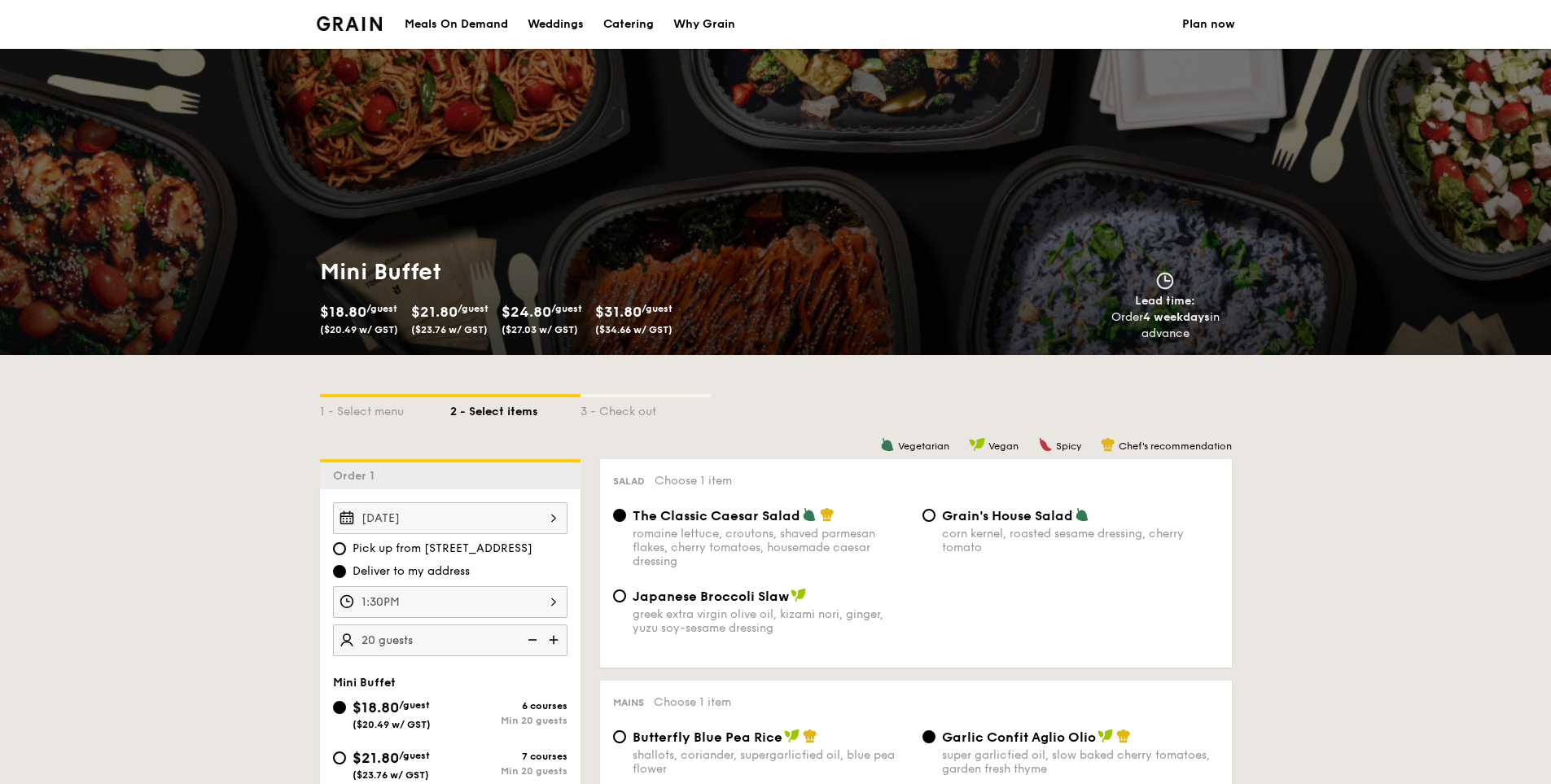
select select
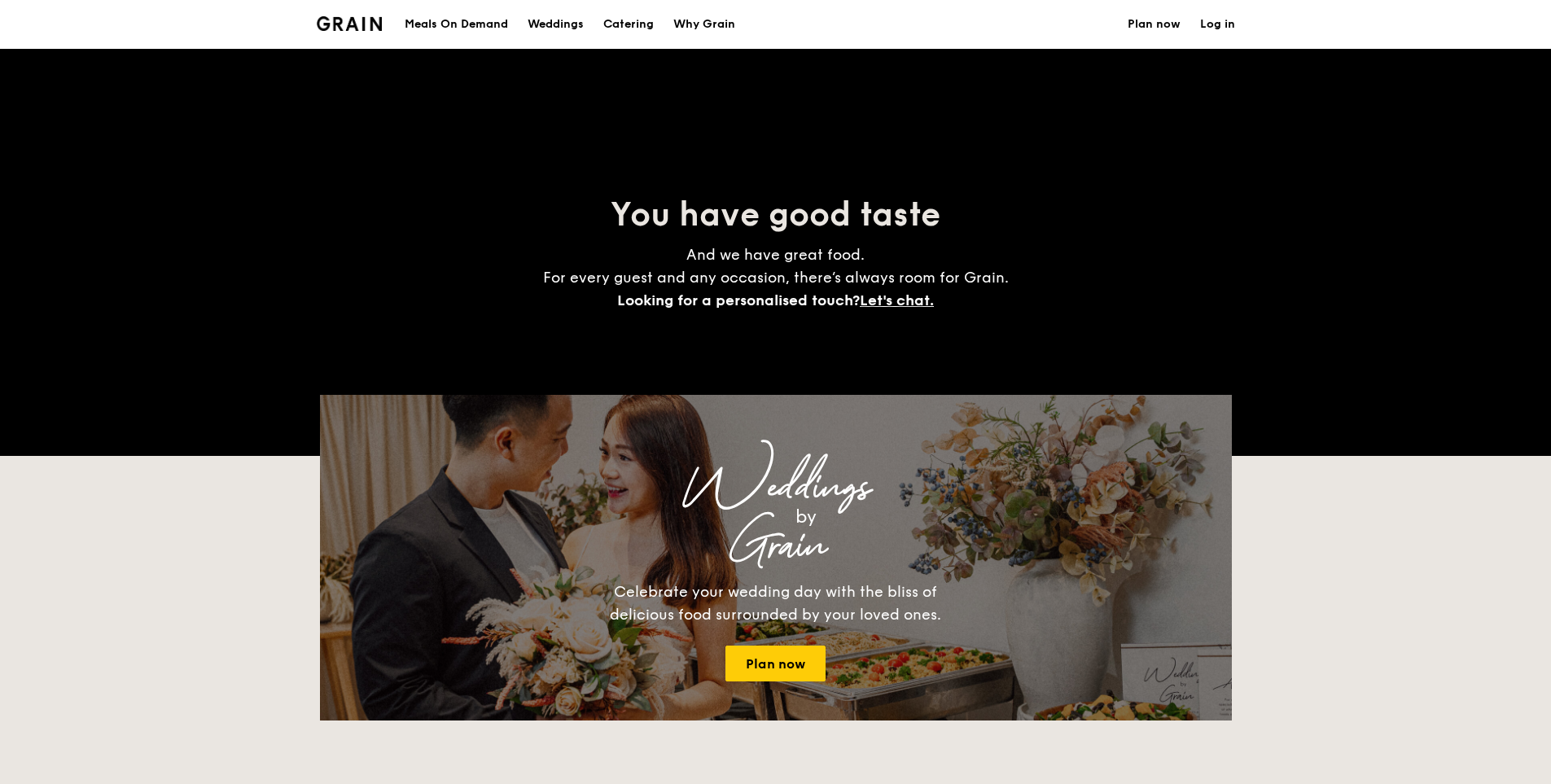
scroll to position [2397, 0]
